Goal: Information Seeking & Learning: Compare options

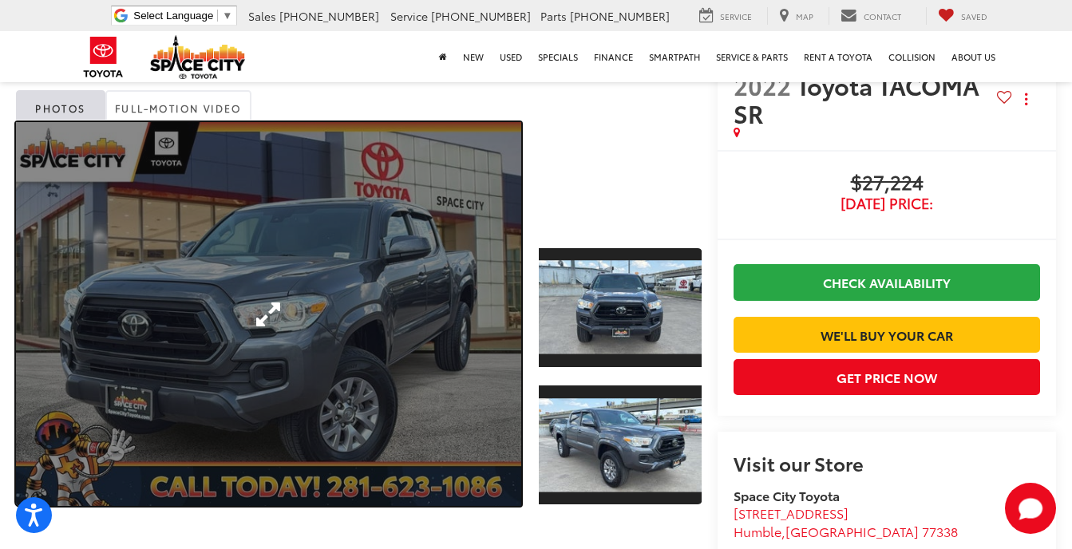
click at [431, 273] on link "Expand Photo 0" at bounding box center [268, 314] width 505 height 384
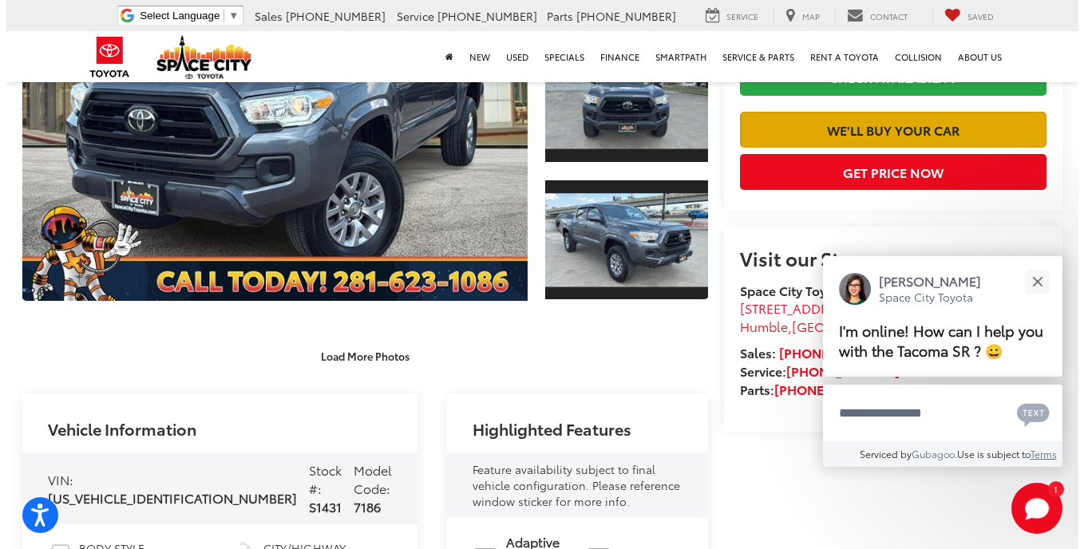
scroll to position [138, 0]
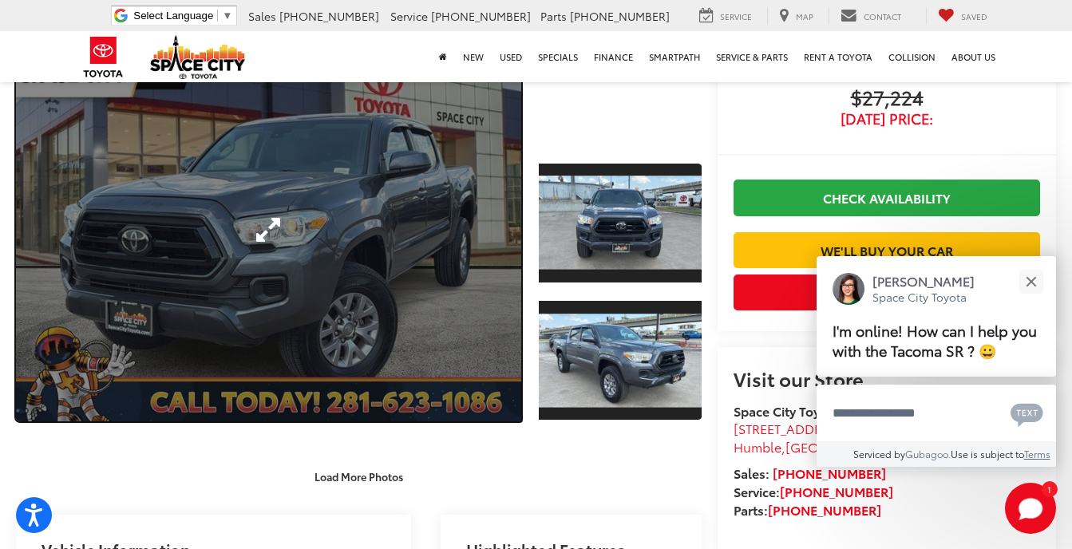
click at [440, 229] on link "Expand Photo 0" at bounding box center [268, 230] width 505 height 384
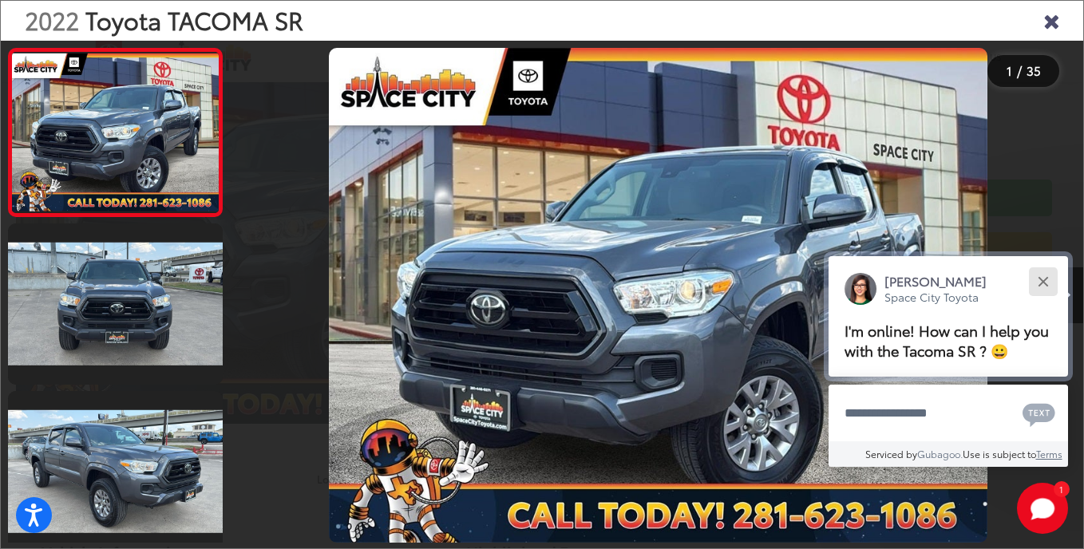
click at [1046, 276] on button "Close" at bounding box center [1043, 281] width 34 height 34
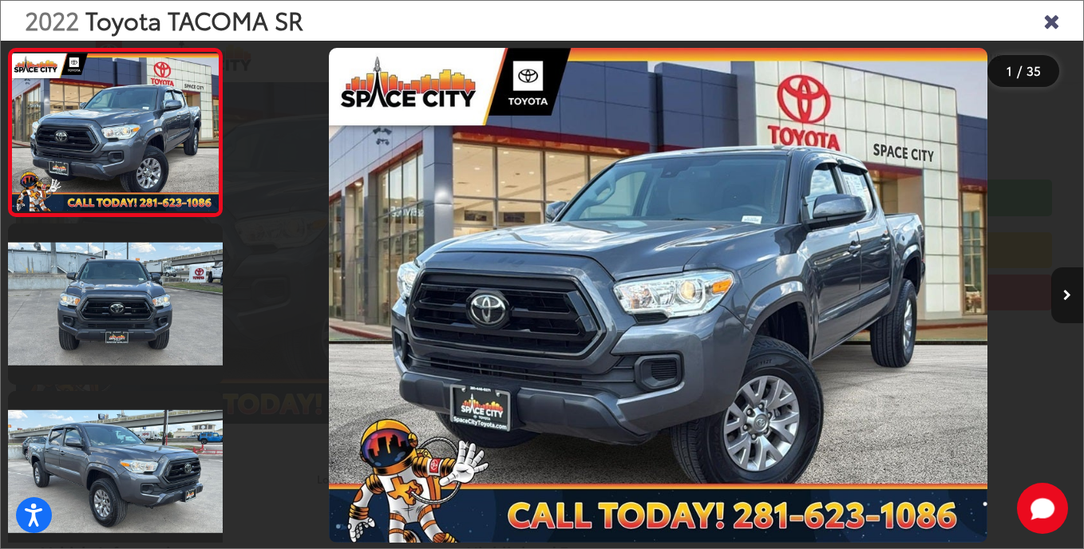
click at [1071, 291] on button "Next image" at bounding box center [1067, 295] width 32 height 56
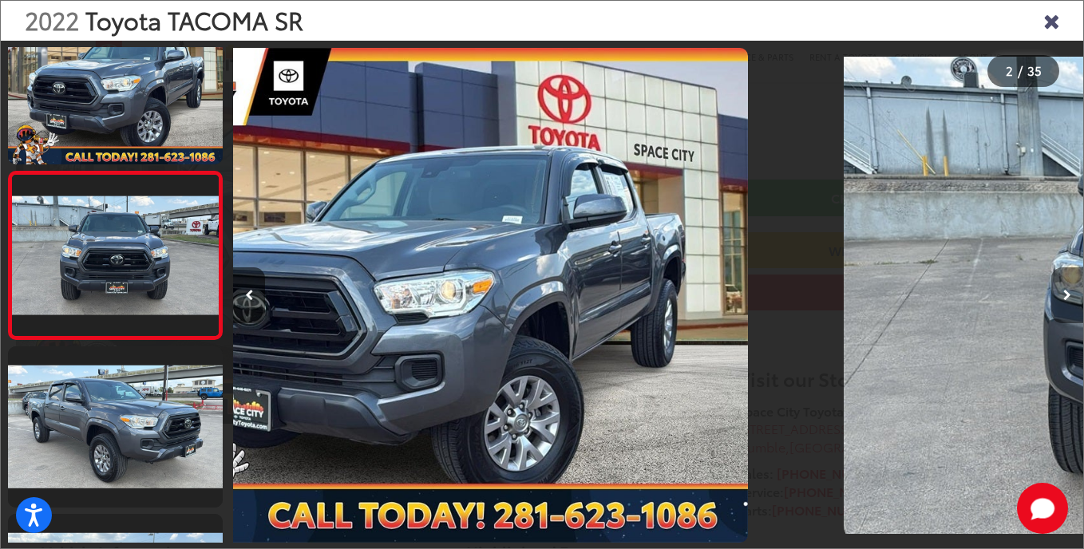
scroll to position [51, 0]
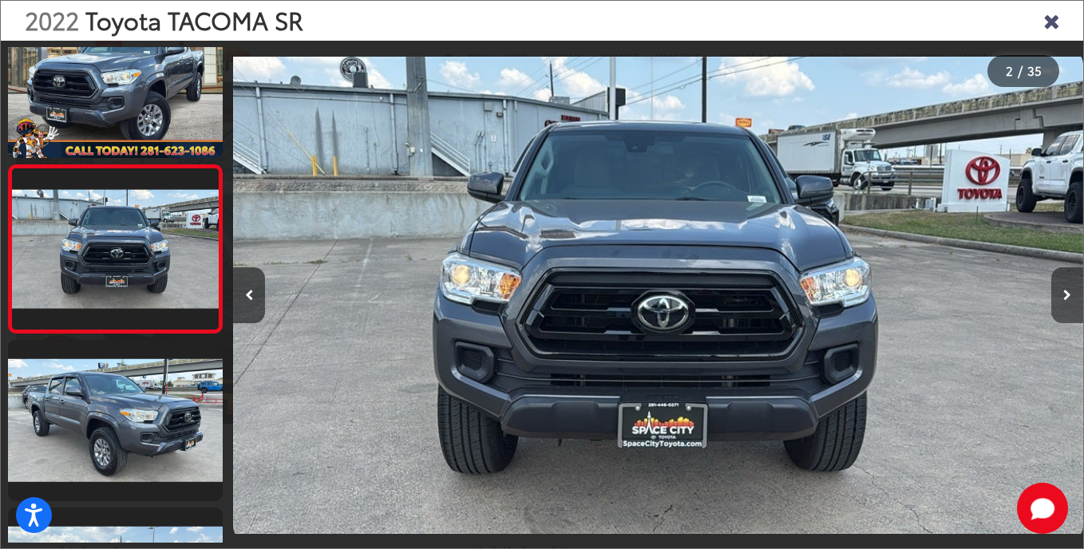
click at [1071, 290] on button "Next image" at bounding box center [1067, 295] width 32 height 56
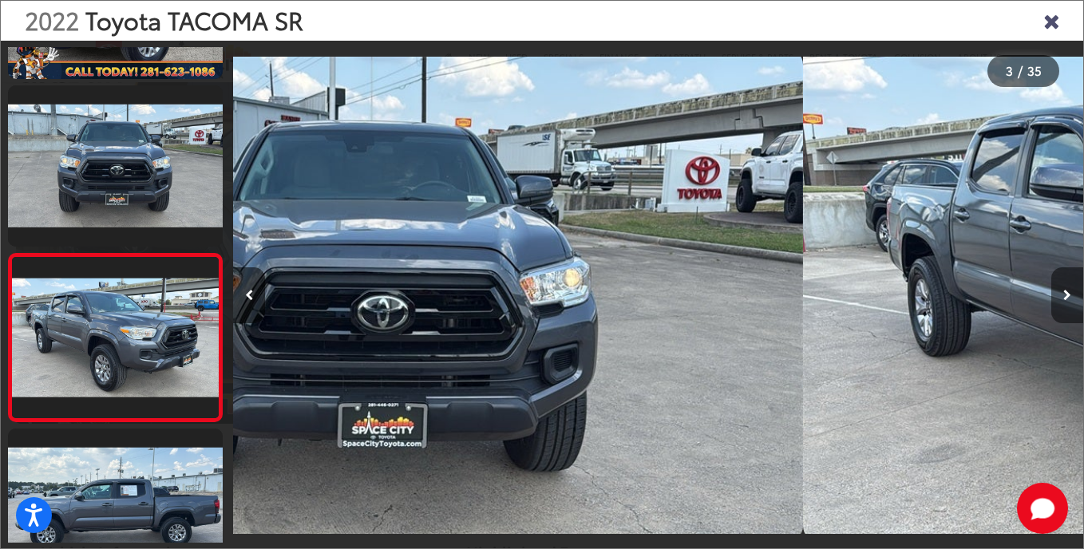
scroll to position [219, 0]
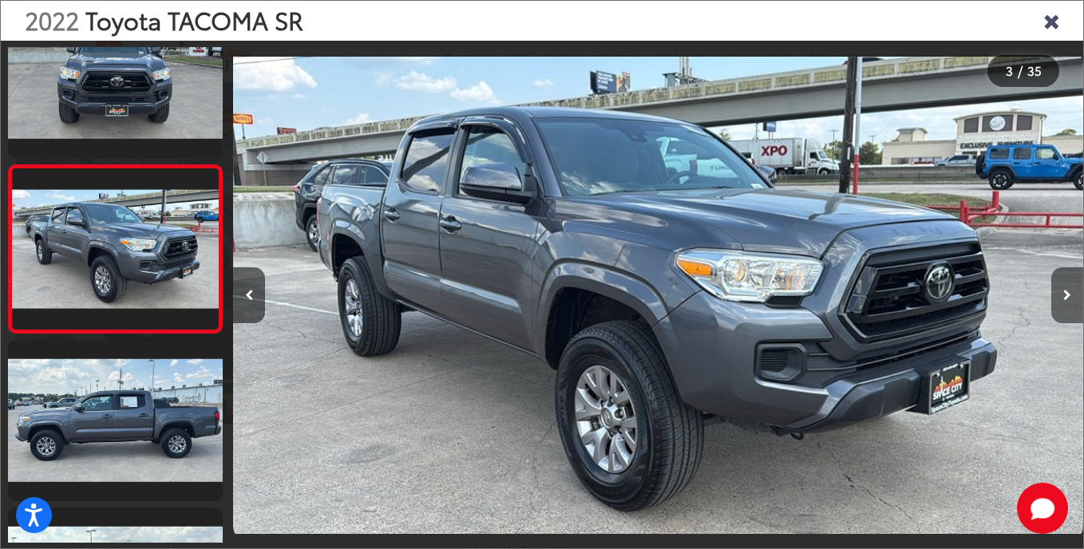
click at [1071, 290] on button "Next image" at bounding box center [1067, 295] width 32 height 56
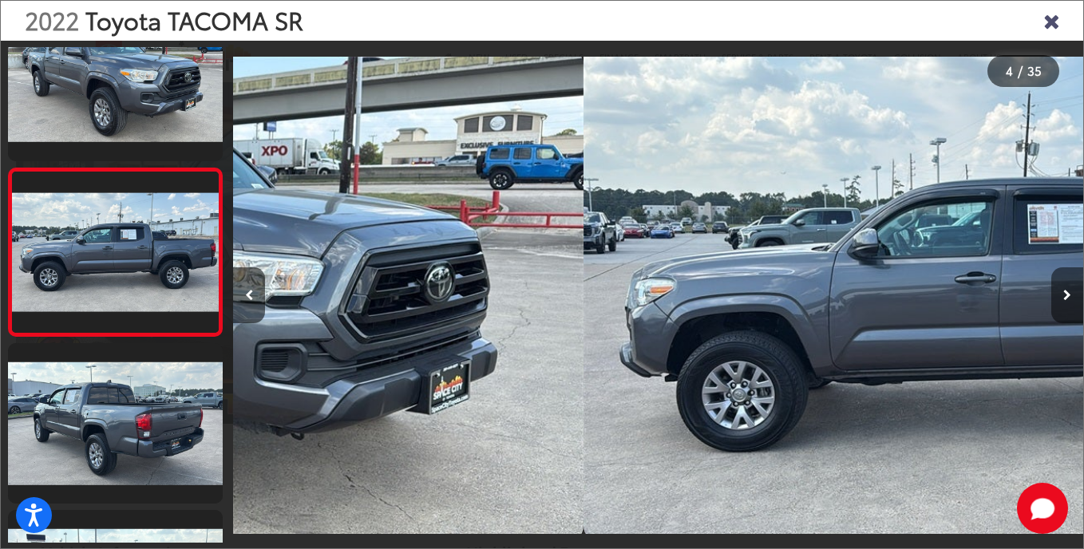
scroll to position [386, 0]
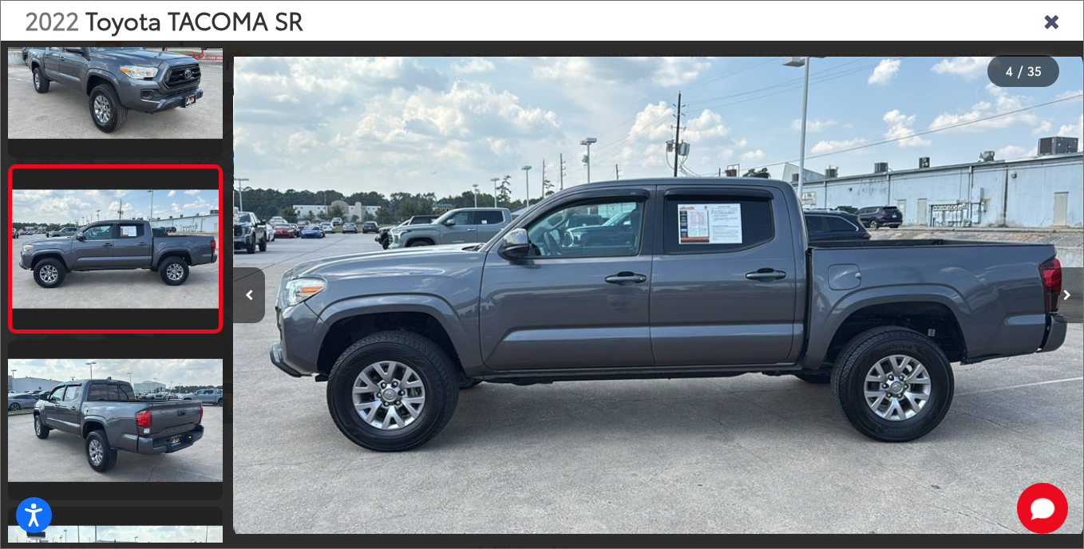
click at [1071, 289] on button "Next image" at bounding box center [1067, 295] width 32 height 56
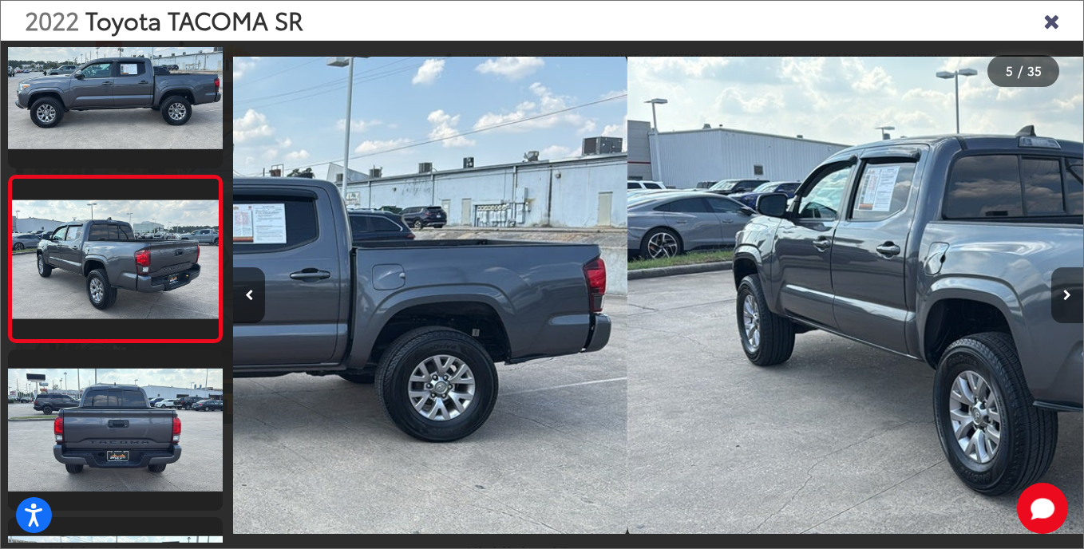
scroll to position [554, 0]
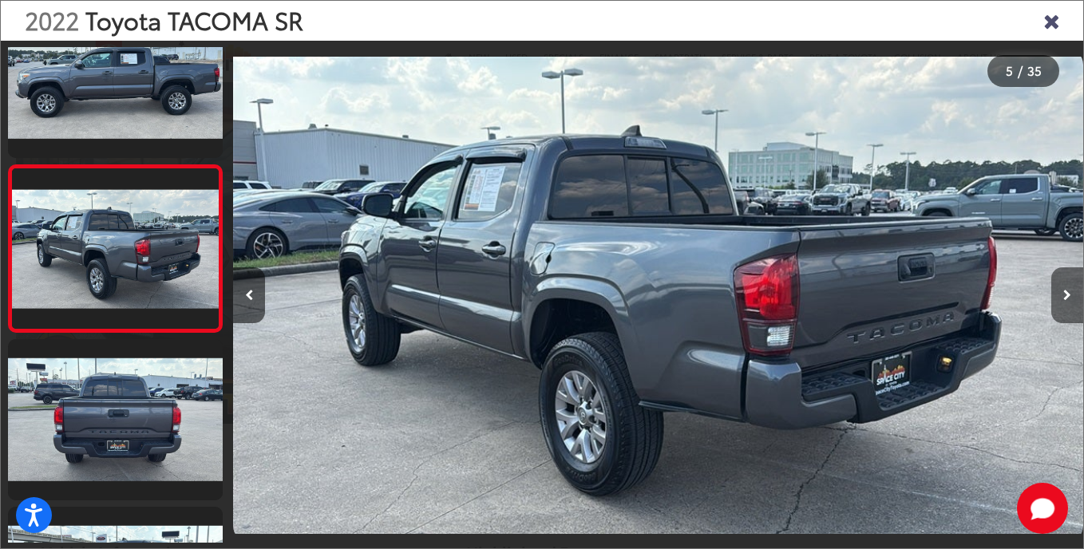
click at [1071, 289] on button "Next image" at bounding box center [1067, 295] width 32 height 56
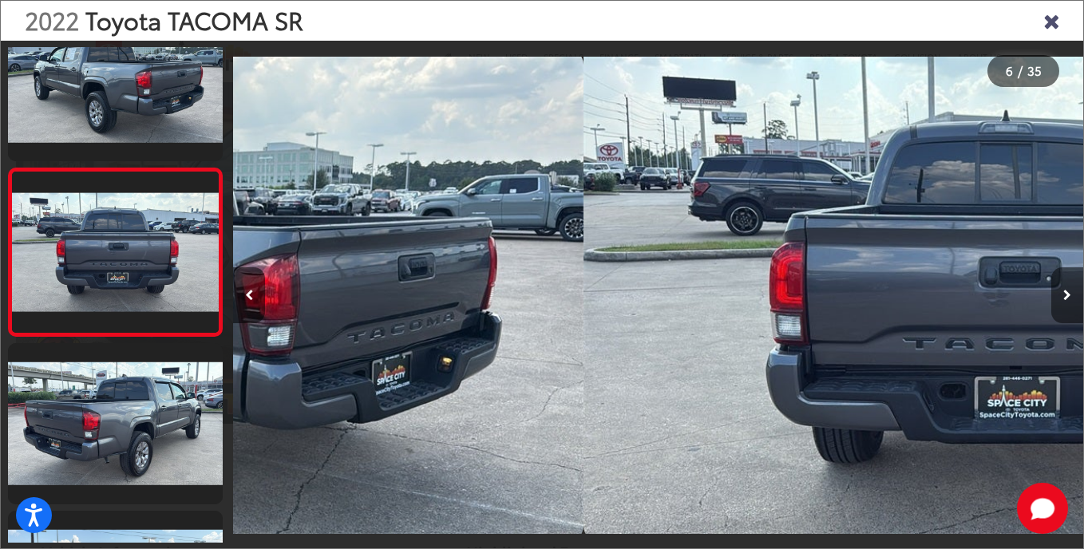
scroll to position [721, 0]
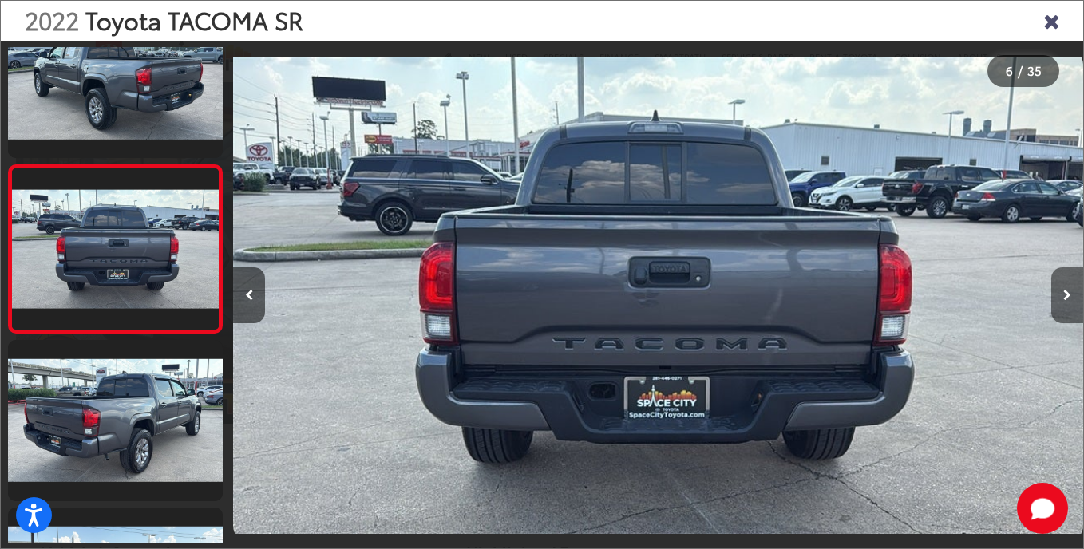
click at [1071, 289] on button "Next image" at bounding box center [1067, 295] width 32 height 56
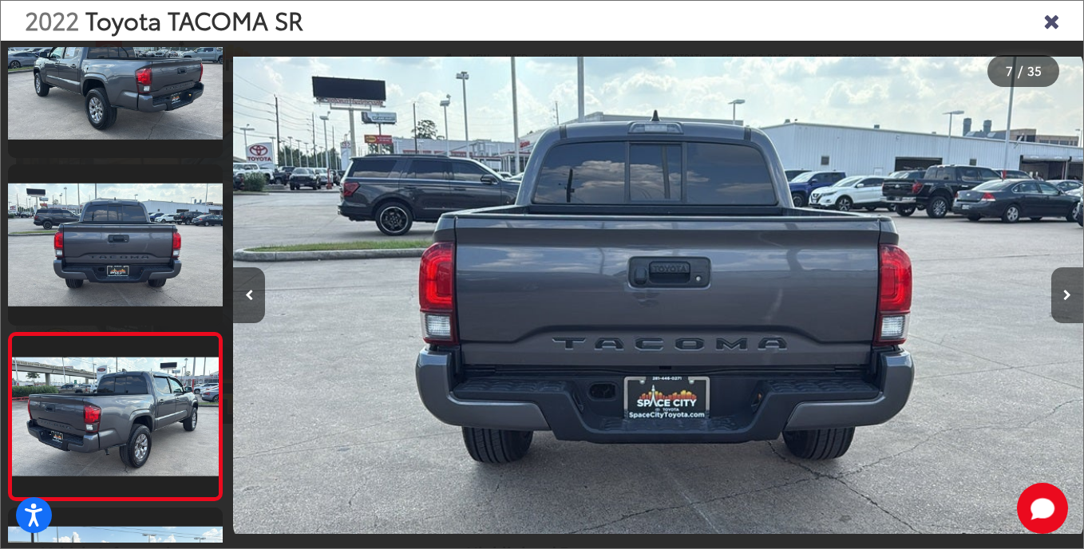
scroll to position [888, 0]
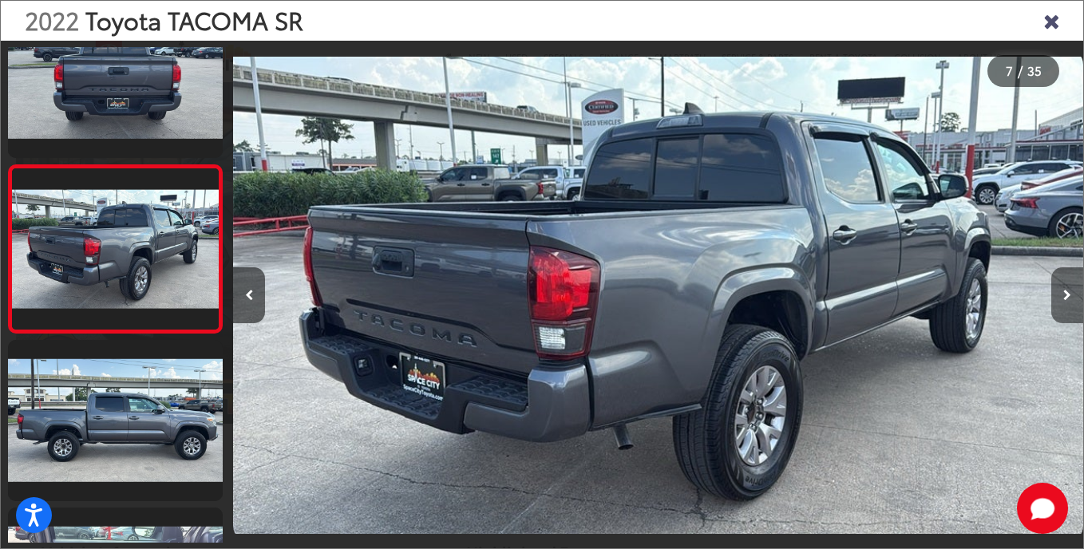
click at [1071, 289] on button "Next image" at bounding box center [1067, 295] width 32 height 56
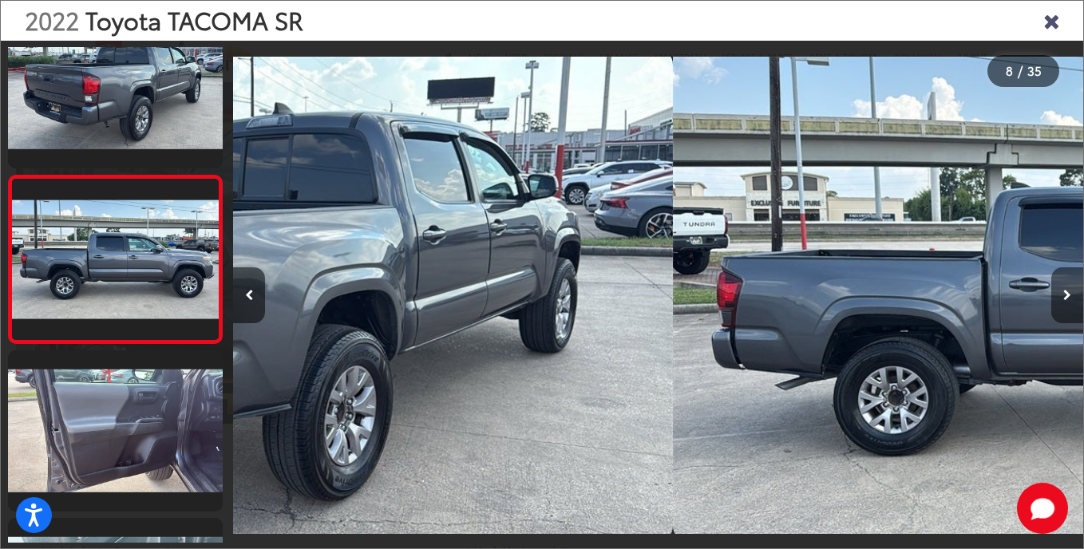
scroll to position [1056, 0]
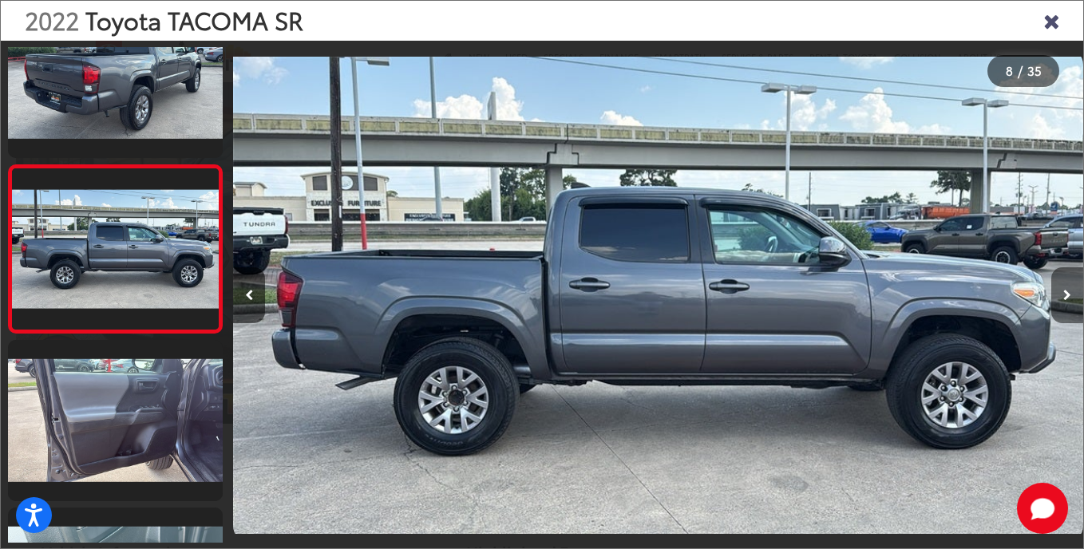
click at [1071, 289] on button "Next image" at bounding box center [1067, 295] width 32 height 56
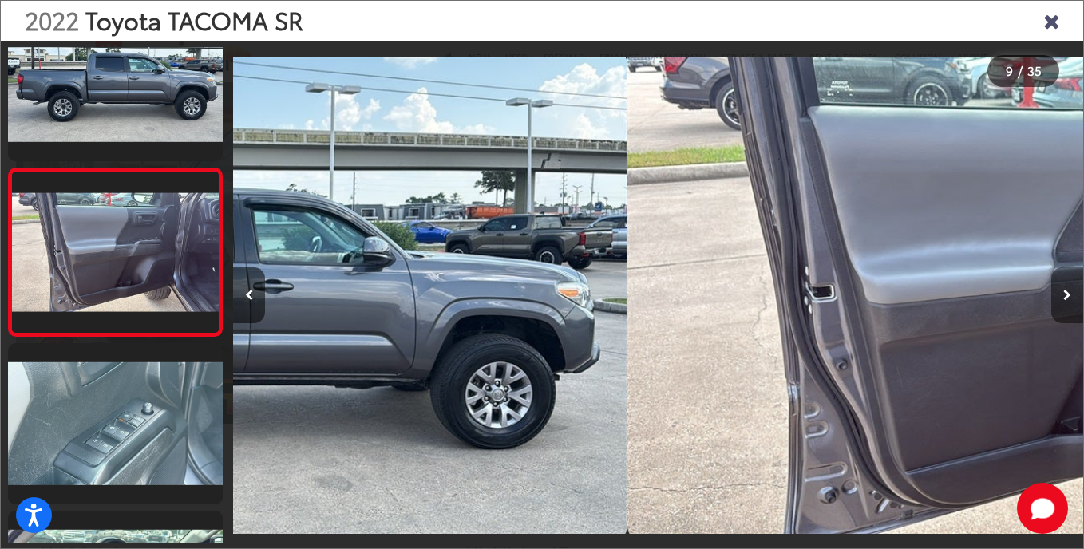
scroll to position [1224, 0]
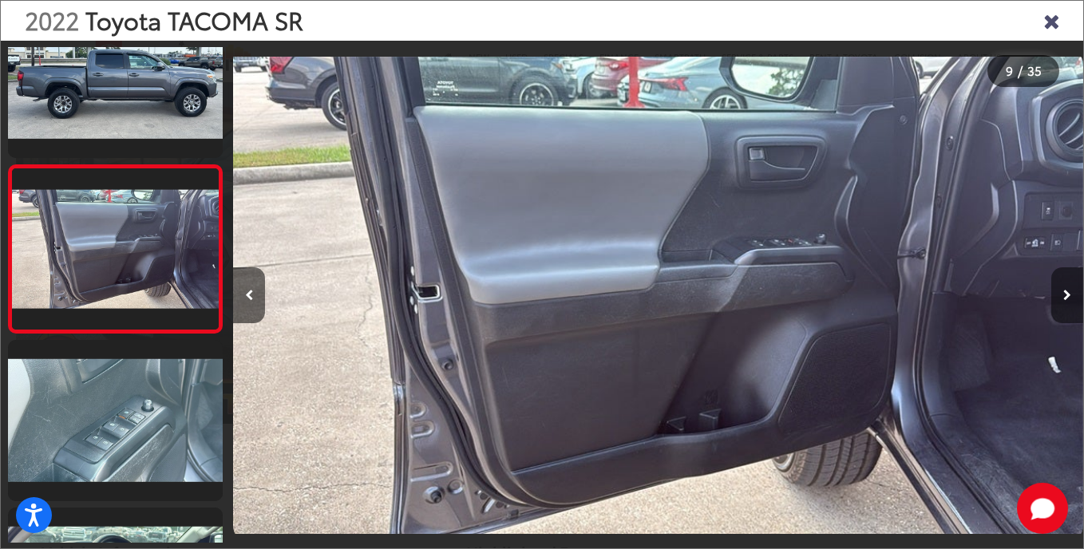
click at [1071, 289] on button "Next image" at bounding box center [1067, 295] width 32 height 56
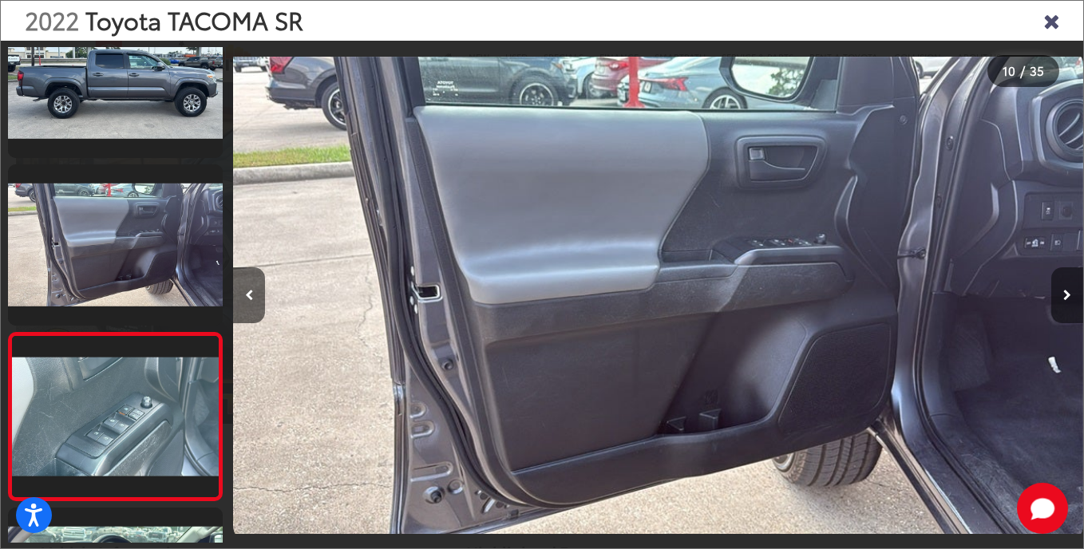
scroll to position [1391, 0]
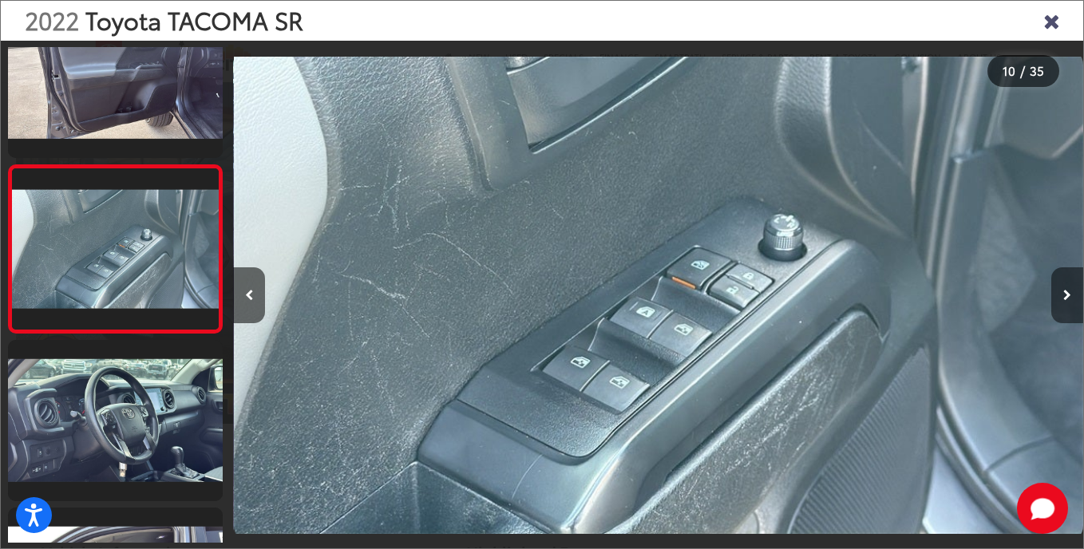
click at [1071, 289] on button "Next image" at bounding box center [1067, 295] width 32 height 56
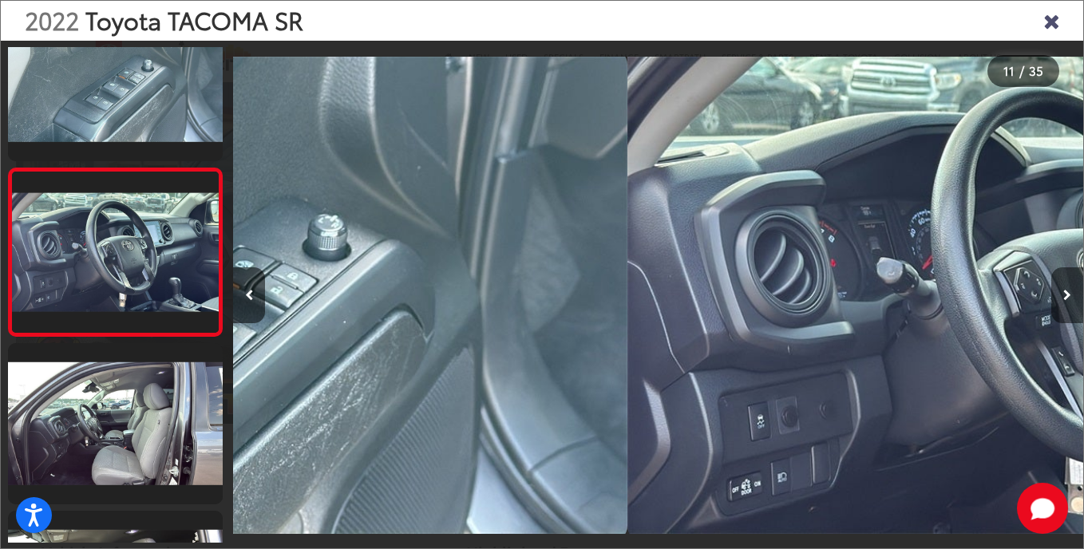
scroll to position [0, 0]
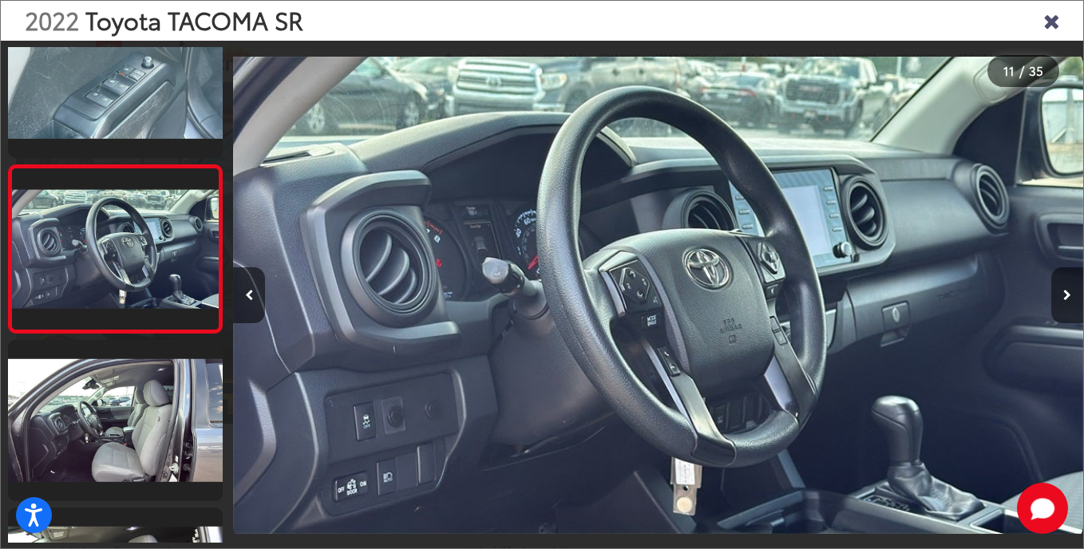
click at [1071, 289] on button "Next image" at bounding box center [1067, 295] width 32 height 56
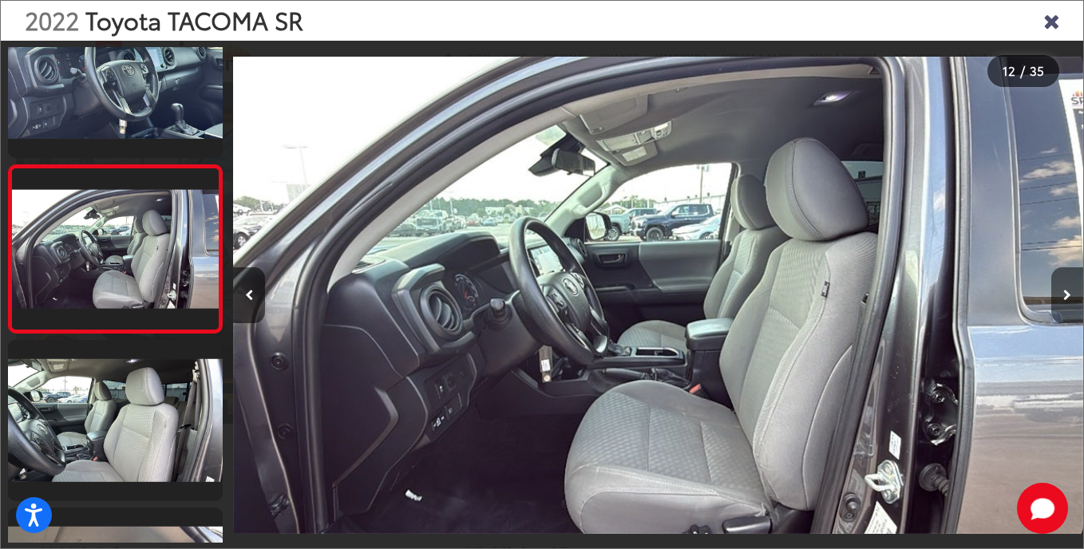
click at [1071, 289] on button "Next image" at bounding box center [1067, 295] width 32 height 56
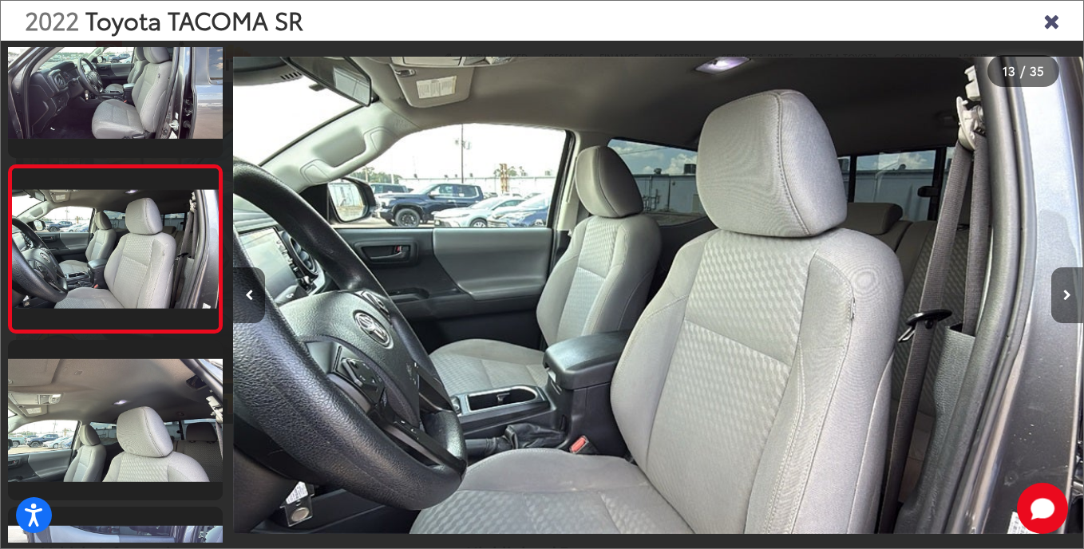
click at [1071, 289] on button "Next image" at bounding box center [1067, 295] width 32 height 56
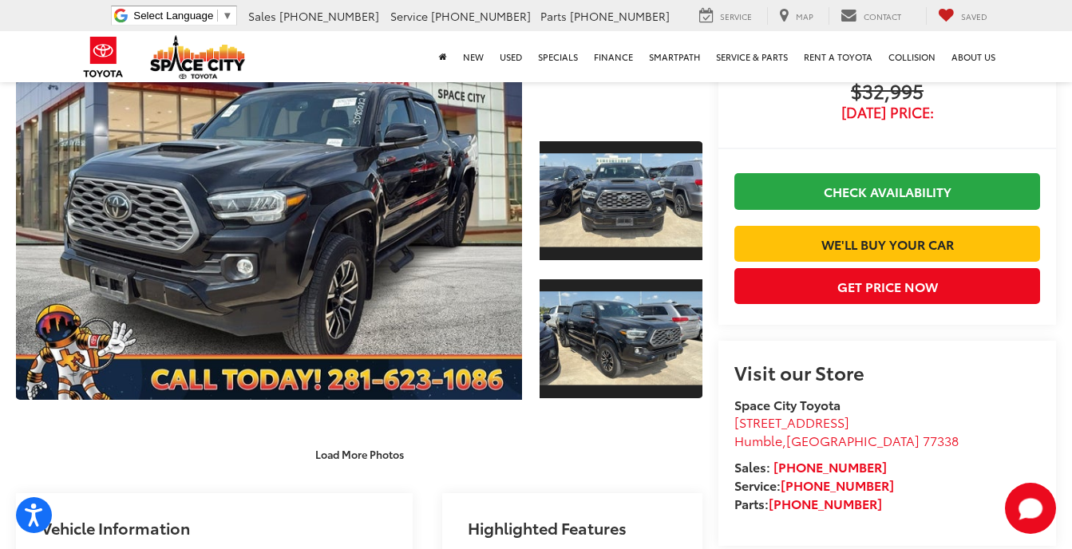
scroll to position [160, 0]
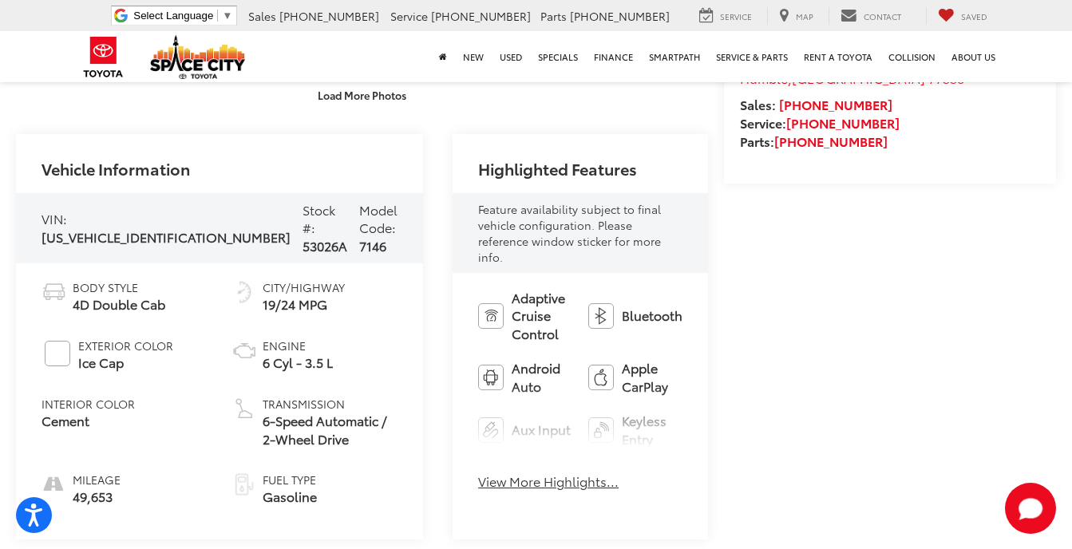
scroll to position [532, 0]
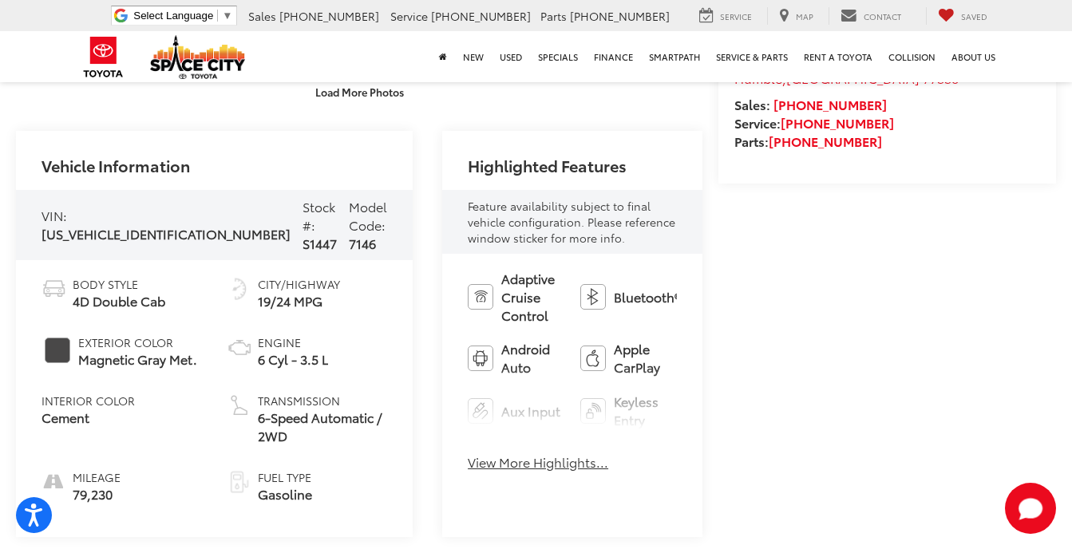
scroll to position [585, 0]
